Goal: Transaction & Acquisition: Purchase product/service

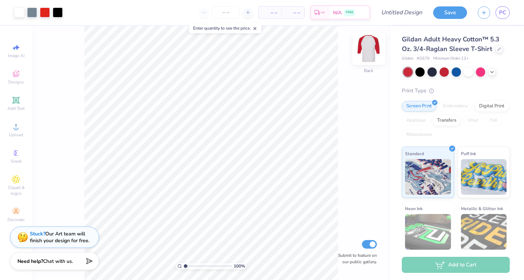
click at [376, 47] on img at bounding box center [369, 48] width 29 height 29
click at [370, 48] on img at bounding box center [369, 48] width 29 height 29
click at [370, 48] on img at bounding box center [369, 48] width 14 height 14
click at [475, 111] on div "Digital Print" at bounding box center [492, 105] width 35 height 11
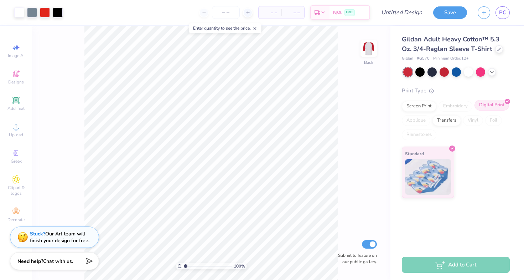
click at [496, 105] on div "Digital Print" at bounding box center [492, 105] width 35 height 11
click at [446, 71] on div at bounding box center [444, 71] width 9 height 9
click at [457, 75] on div at bounding box center [456, 71] width 9 height 9
click at [491, 70] on icon at bounding box center [492, 71] width 6 height 6
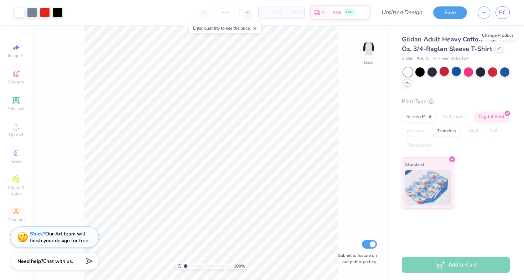
click at [498, 48] on icon at bounding box center [500, 49] width 4 height 4
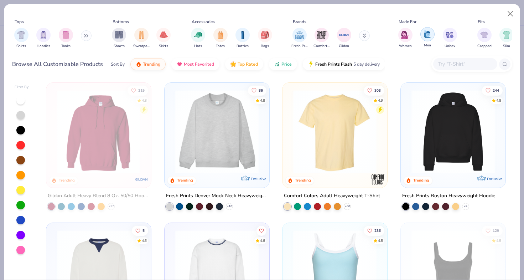
click at [426, 34] on img "filter for Men" at bounding box center [428, 34] width 8 height 8
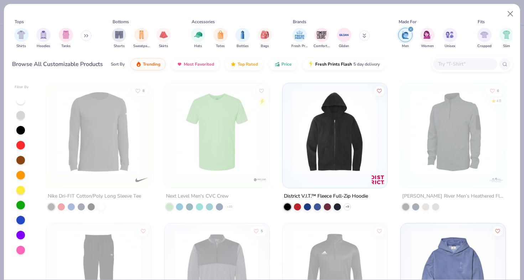
scroll to position [1132, 0]
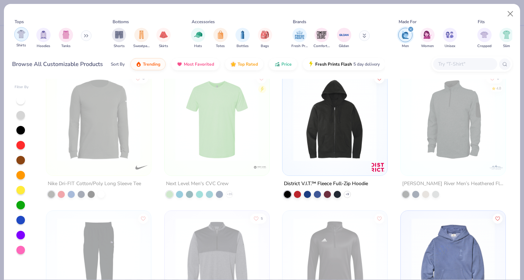
click at [23, 35] on img "filter for Shirts" at bounding box center [21, 34] width 8 height 8
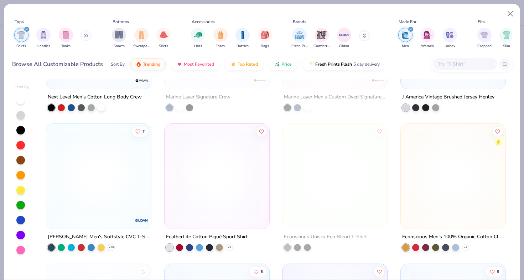
scroll to position [799, 0]
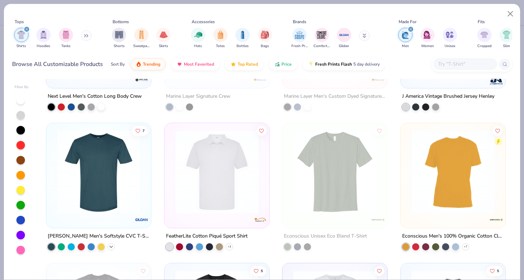
click at [108, 246] on icon at bounding box center [111, 246] width 6 height 6
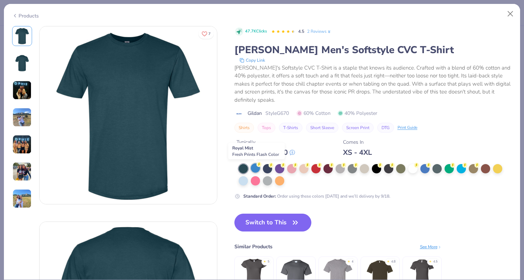
click at [256, 167] on div at bounding box center [255, 167] width 9 height 9
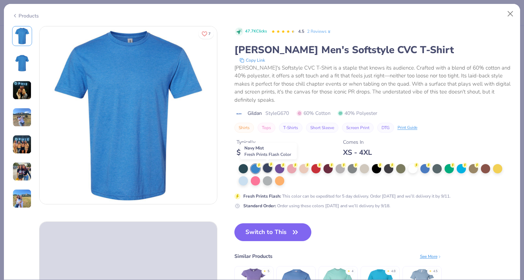
click at [272, 169] on div at bounding box center [267, 167] width 9 height 9
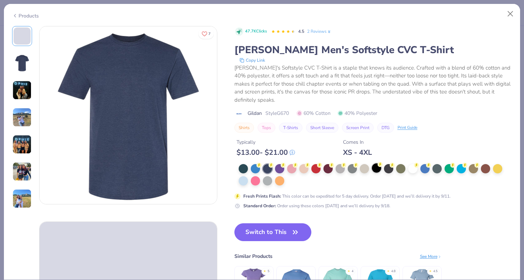
click at [373, 170] on div at bounding box center [376, 167] width 9 height 9
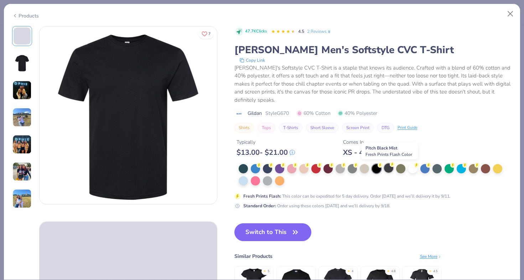
click at [389, 169] on div at bounding box center [388, 167] width 9 height 9
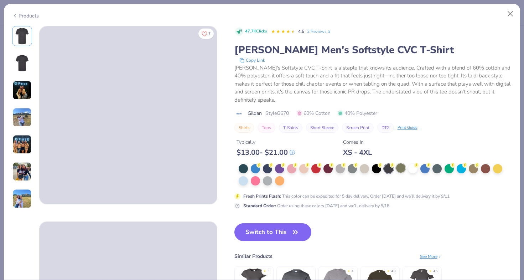
click at [400, 171] on div at bounding box center [400, 167] width 9 height 9
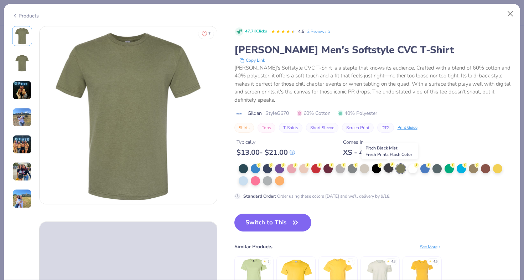
click at [388, 168] on div at bounding box center [388, 167] width 9 height 9
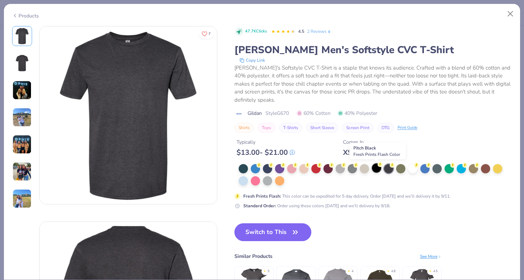
click at [375, 171] on div at bounding box center [376, 167] width 9 height 9
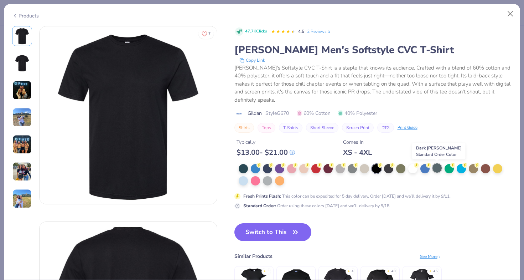
click at [435, 171] on div at bounding box center [437, 167] width 9 height 9
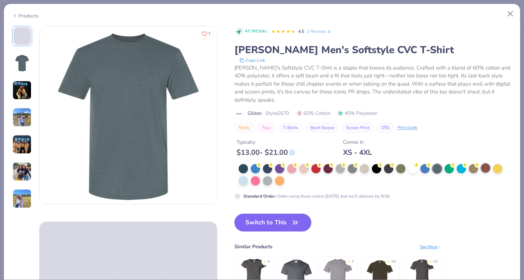
click at [486, 168] on div at bounding box center [485, 167] width 9 height 9
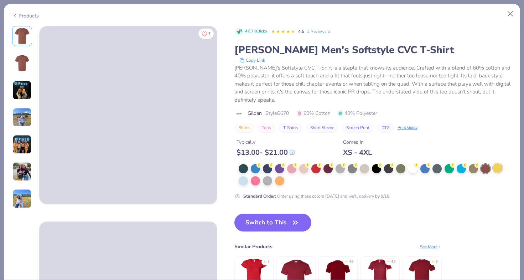
click at [497, 168] on div at bounding box center [497, 167] width 9 height 9
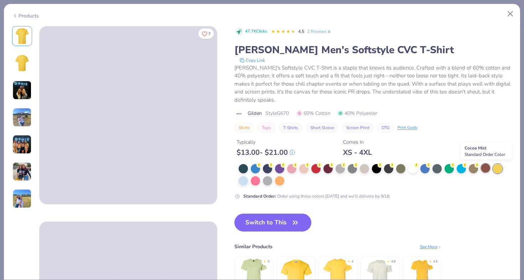
click at [486, 169] on div at bounding box center [485, 167] width 9 height 9
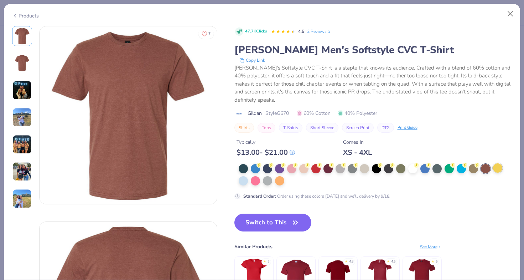
click at [498, 166] on div at bounding box center [497, 167] width 9 height 9
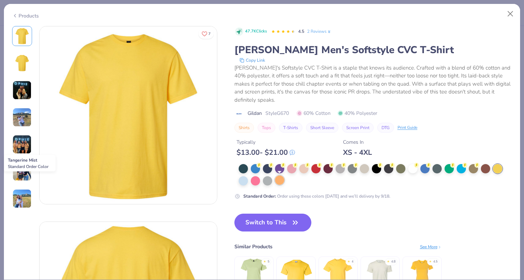
click at [278, 181] on div at bounding box center [279, 179] width 9 height 9
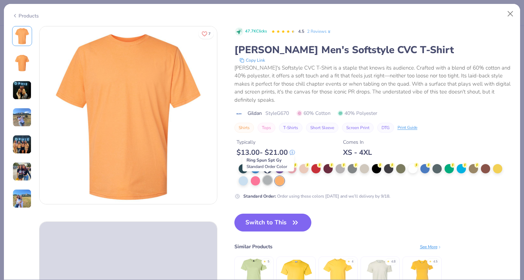
click at [267, 182] on div at bounding box center [267, 179] width 9 height 9
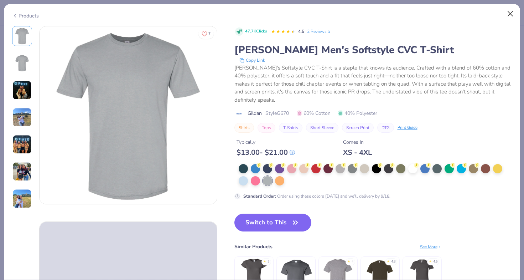
click at [509, 11] on button "Close" at bounding box center [511, 14] width 14 height 14
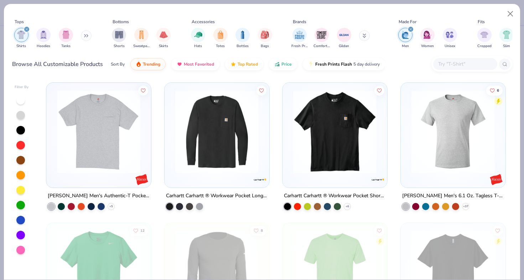
click at [425, 149] on img at bounding box center [453, 131] width 91 height 83
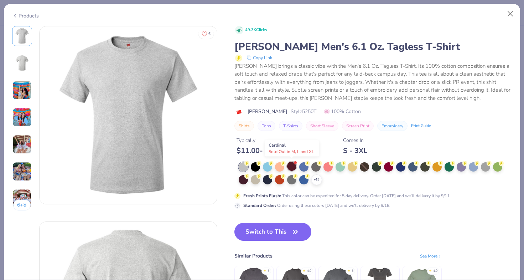
click at [294, 165] on div at bounding box center [291, 165] width 9 height 9
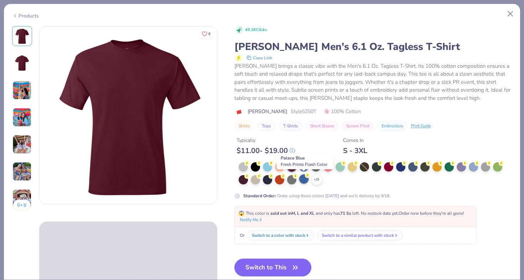
click at [303, 181] on div at bounding box center [303, 178] width 9 height 9
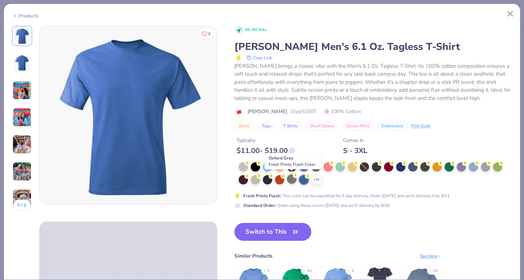
click at [296, 181] on div at bounding box center [291, 178] width 9 height 9
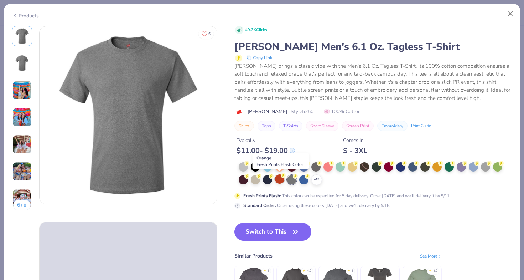
click at [280, 177] on div at bounding box center [279, 178] width 9 height 9
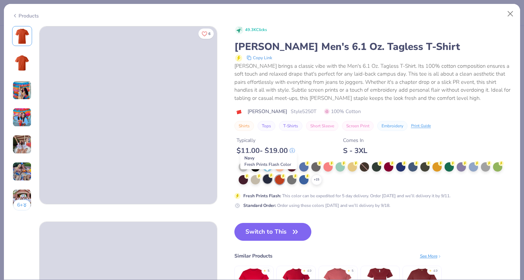
click at [269, 179] on div at bounding box center [267, 178] width 9 height 9
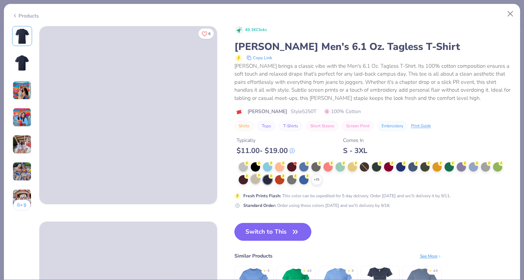
click at [259, 179] on div at bounding box center [255, 178] width 9 height 9
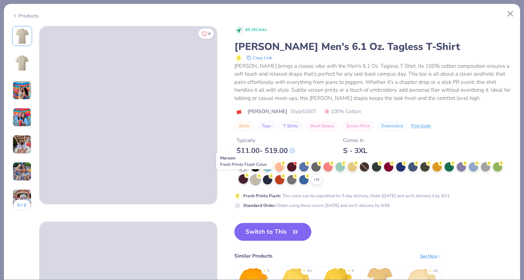
click at [244, 176] on div at bounding box center [243, 178] width 9 height 9
